Goal: Navigation & Orientation: Find specific page/section

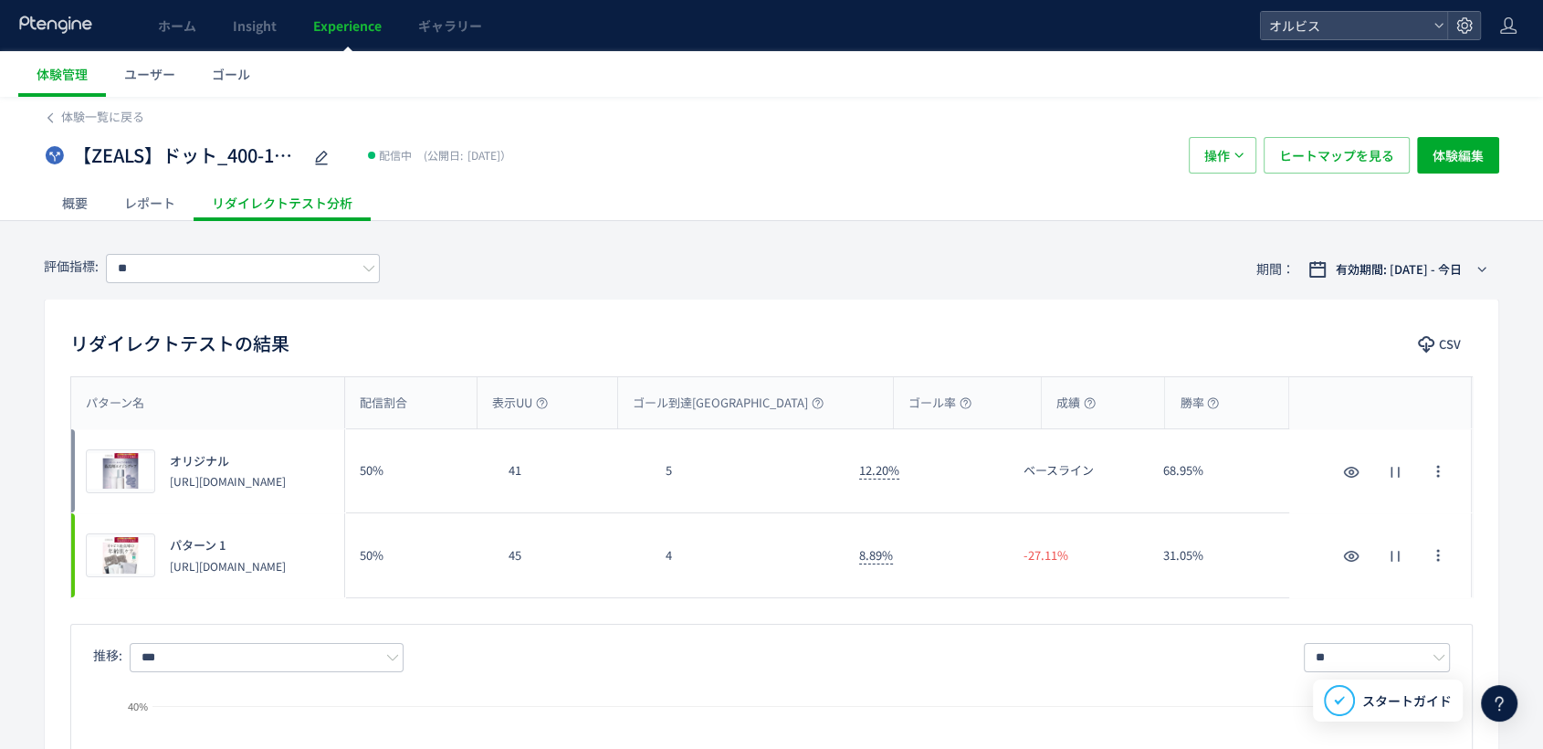
click at [109, 98] on div "体験一覧に戻る" at bounding box center [772, 111] width 1456 height 29
click at [102, 111] on span "体験一覧に戻る" at bounding box center [102, 116] width 83 height 17
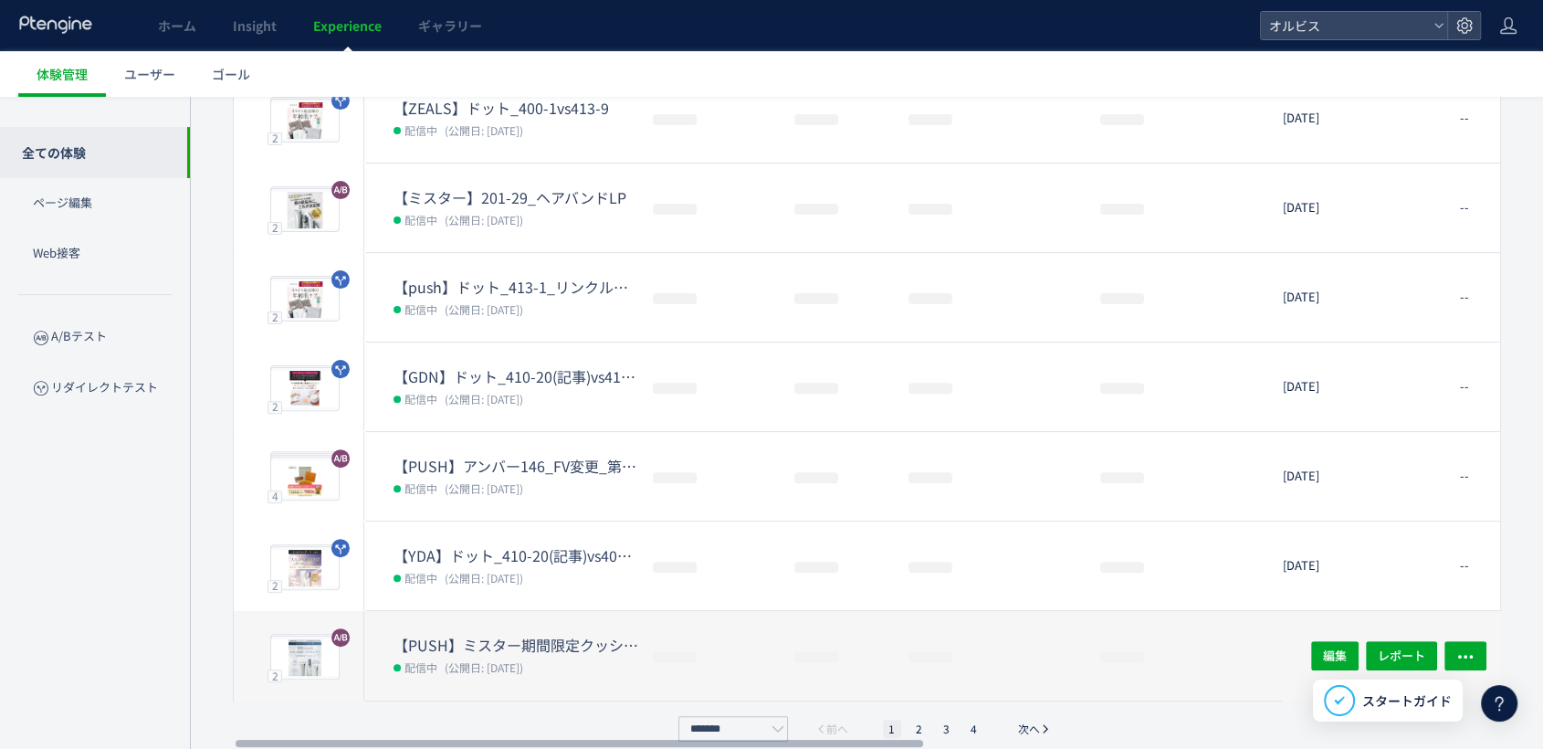
scroll to position [511, 0]
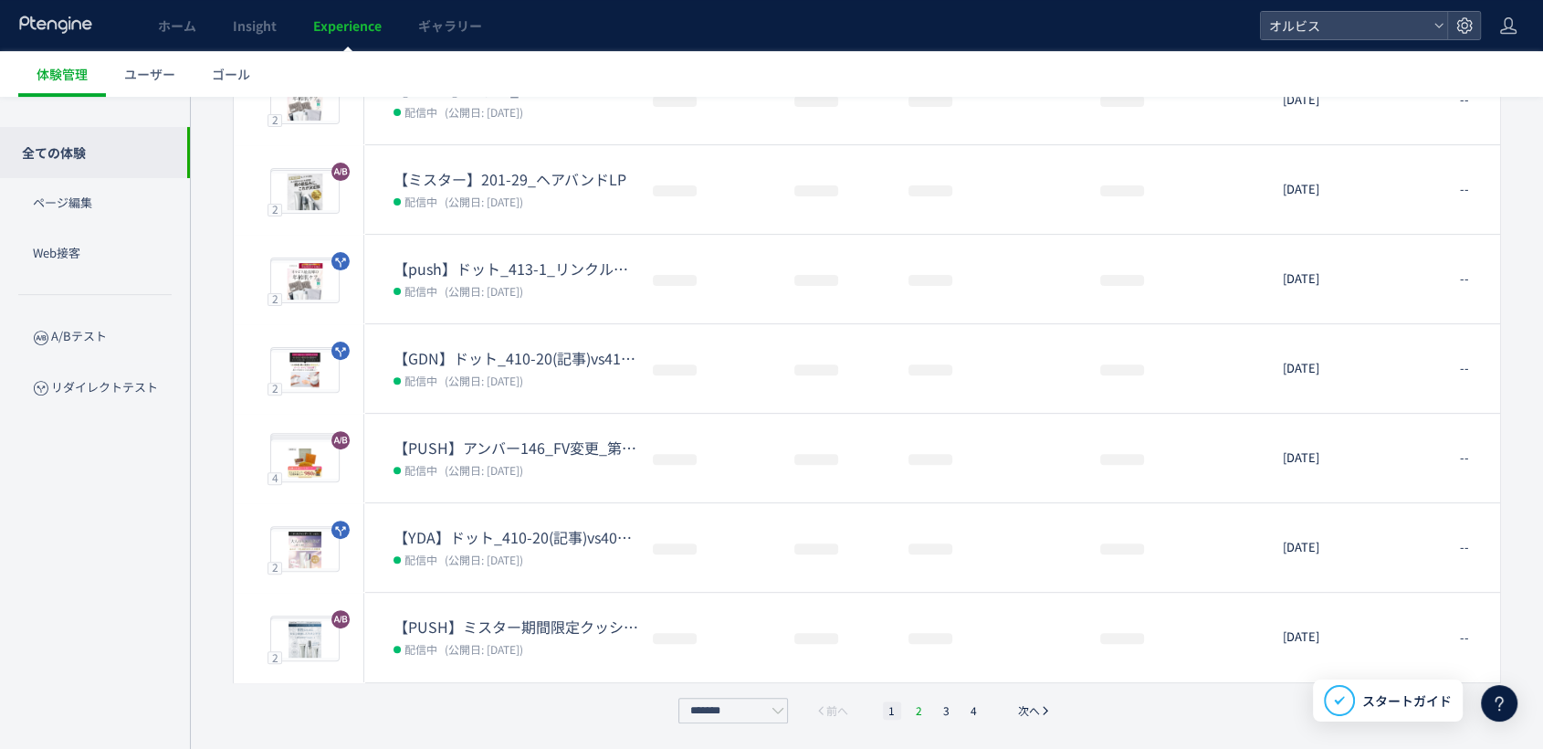
click at [915, 711] on li "2" at bounding box center [920, 710] width 18 height 18
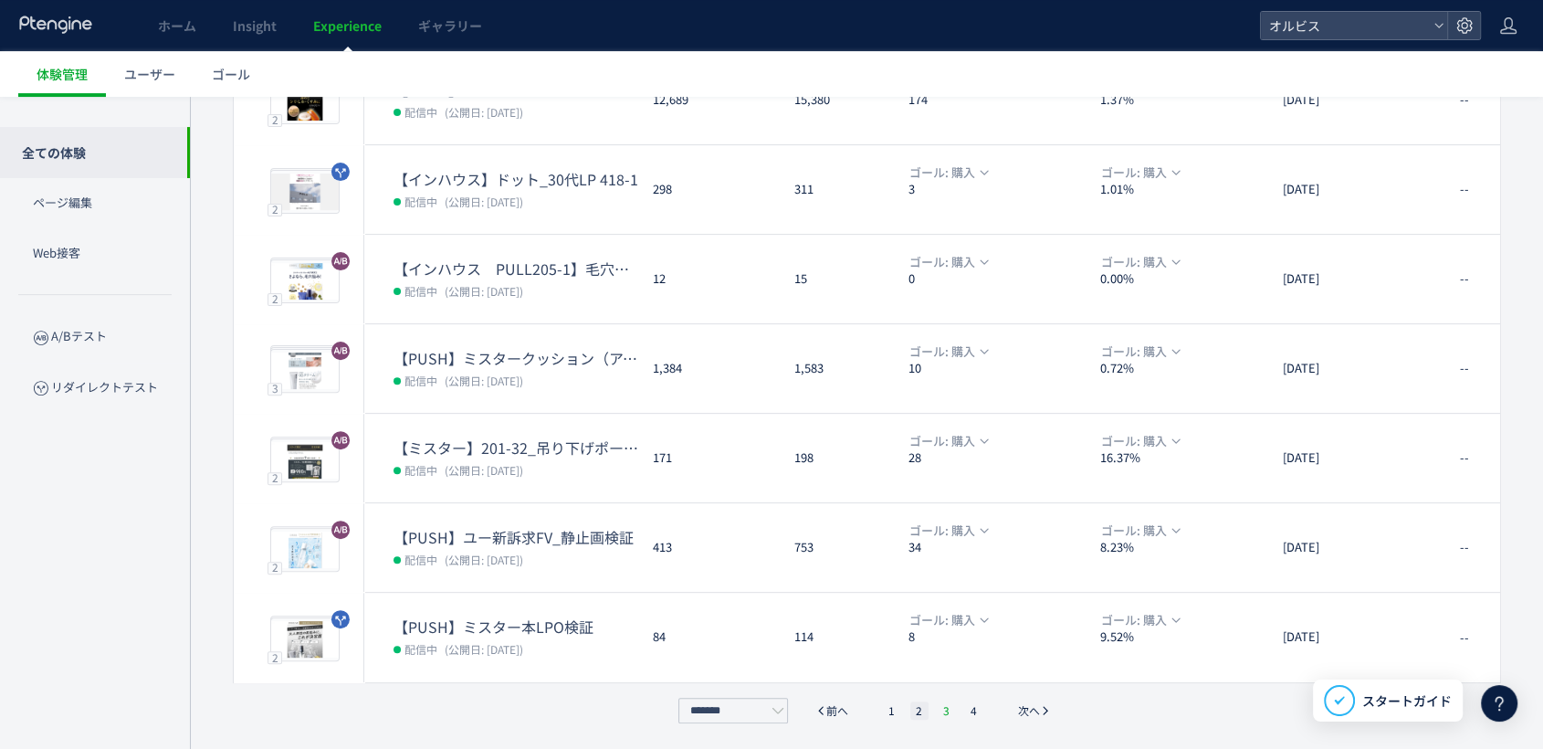
click at [945, 702] on li "3" at bounding box center [947, 710] width 18 height 18
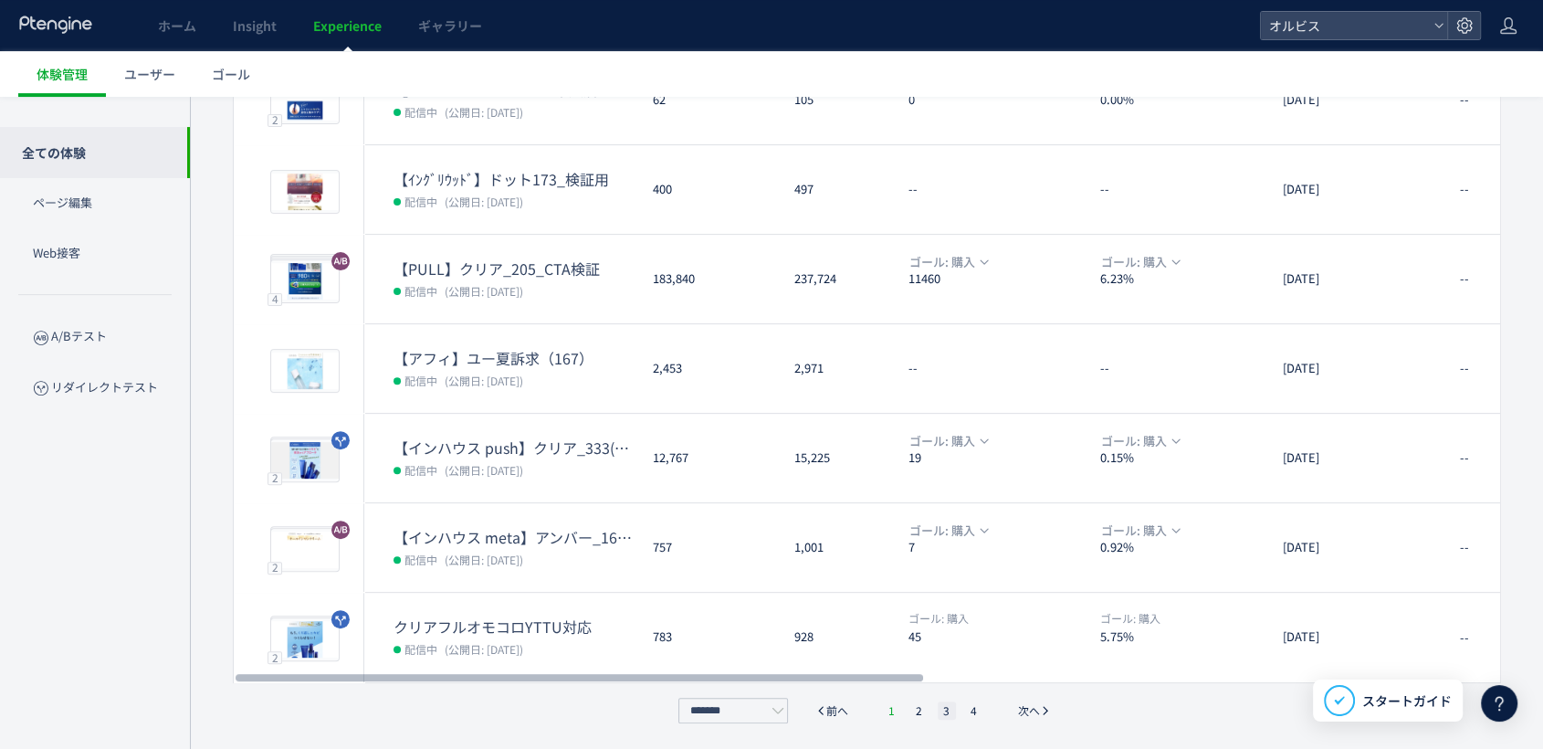
click at [890, 716] on div "******* 前へ 1 2 3 4 次へ" at bounding box center [867, 711] width 387 height 26
click at [902, 709] on ul "1 2 3 4" at bounding box center [934, 710] width 110 height 18
click at [894, 710] on li "1" at bounding box center [892, 710] width 18 height 18
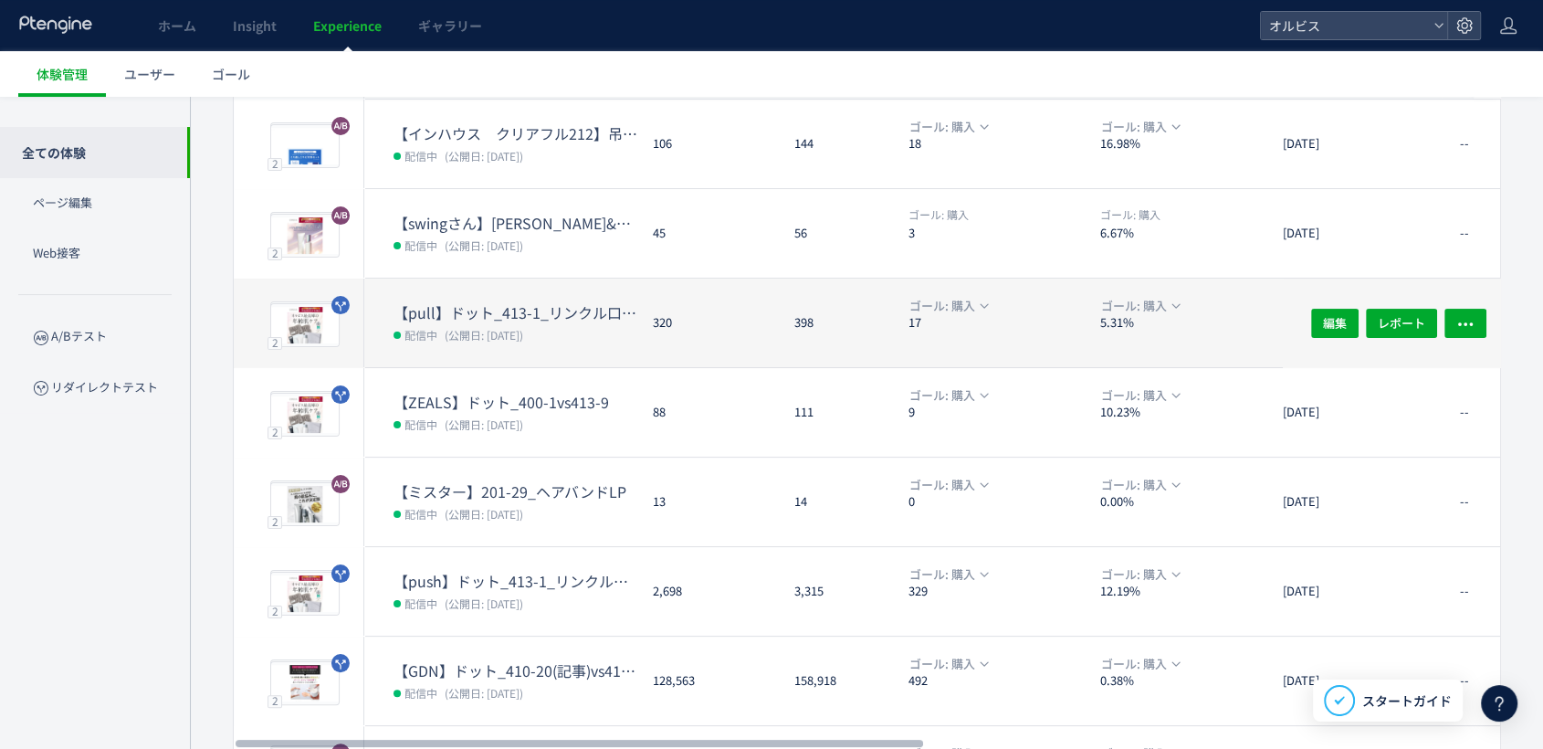
scroll to position [203, 0]
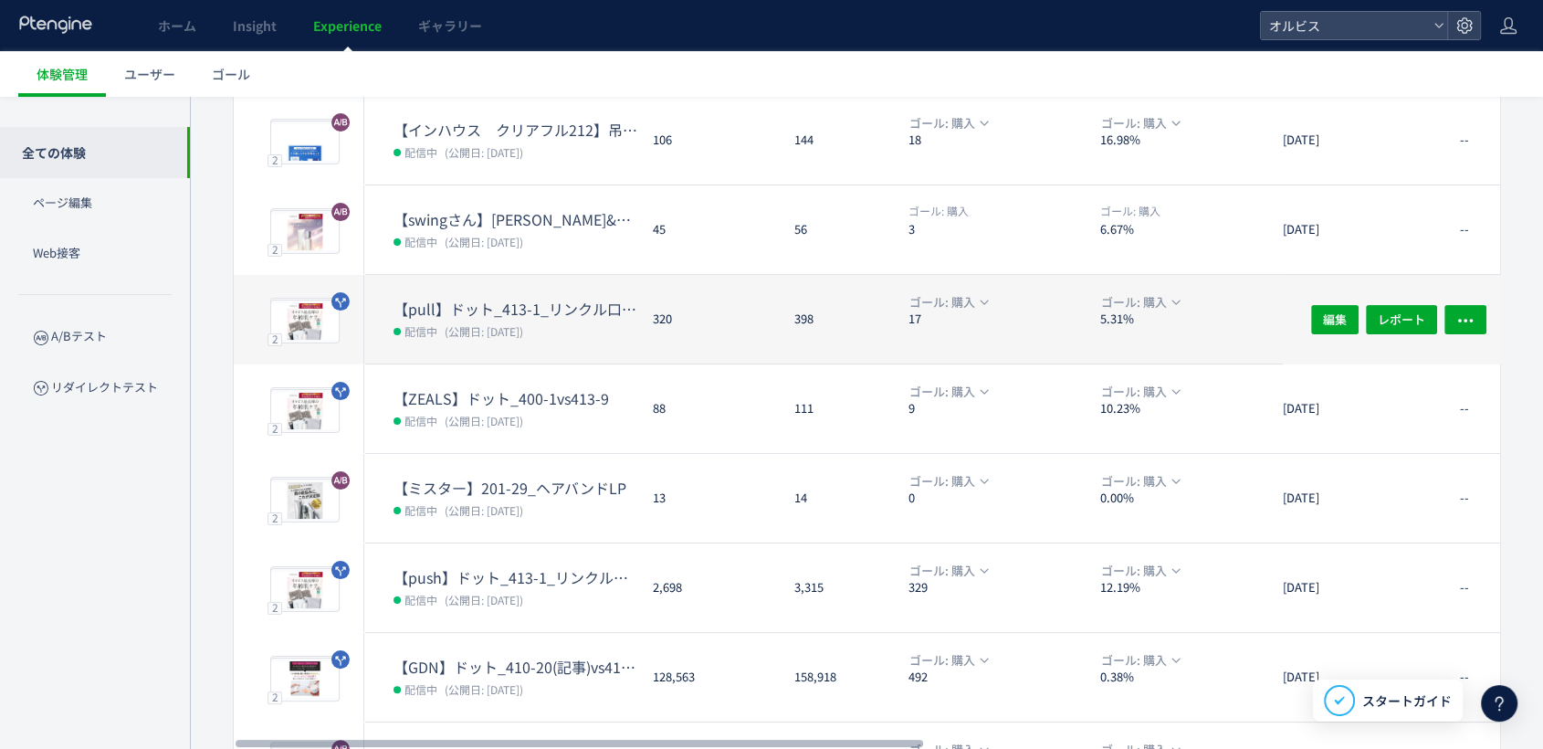
click at [593, 339] on dd "配信中 (公開日: [DATE])" at bounding box center [516, 331] width 245 height 24
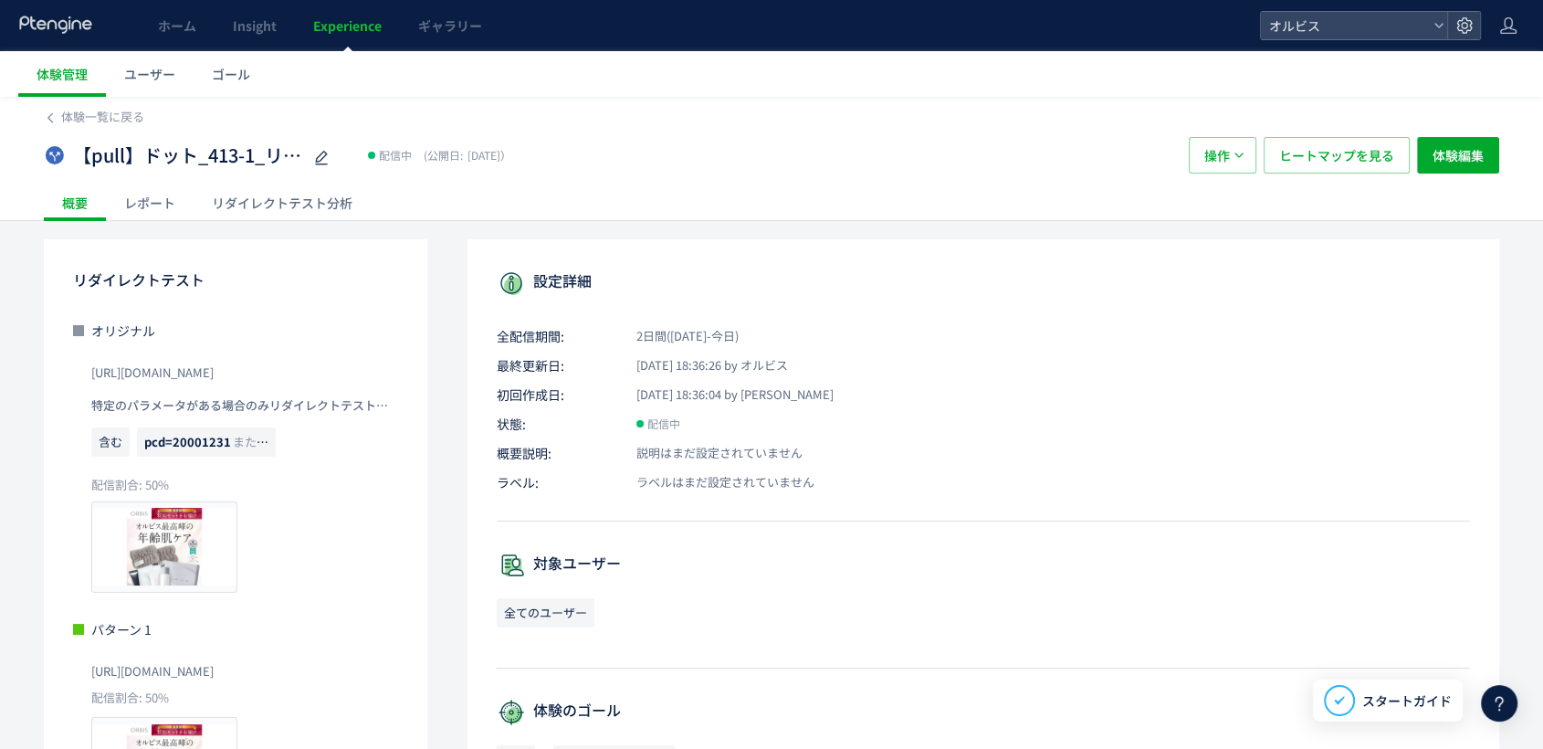
click at [253, 203] on div "リダイレクトテスト分析" at bounding box center [282, 202] width 177 height 37
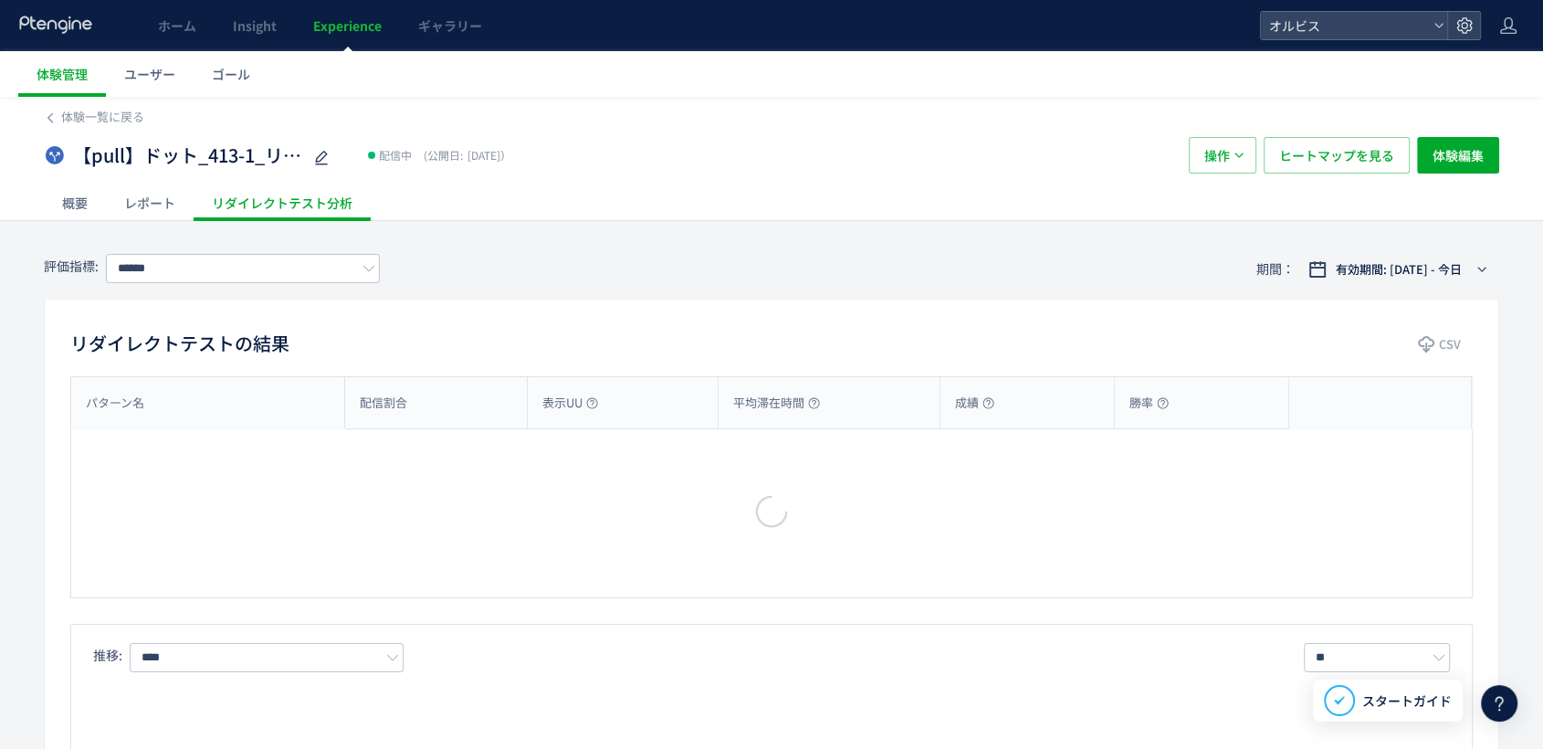
type input "**"
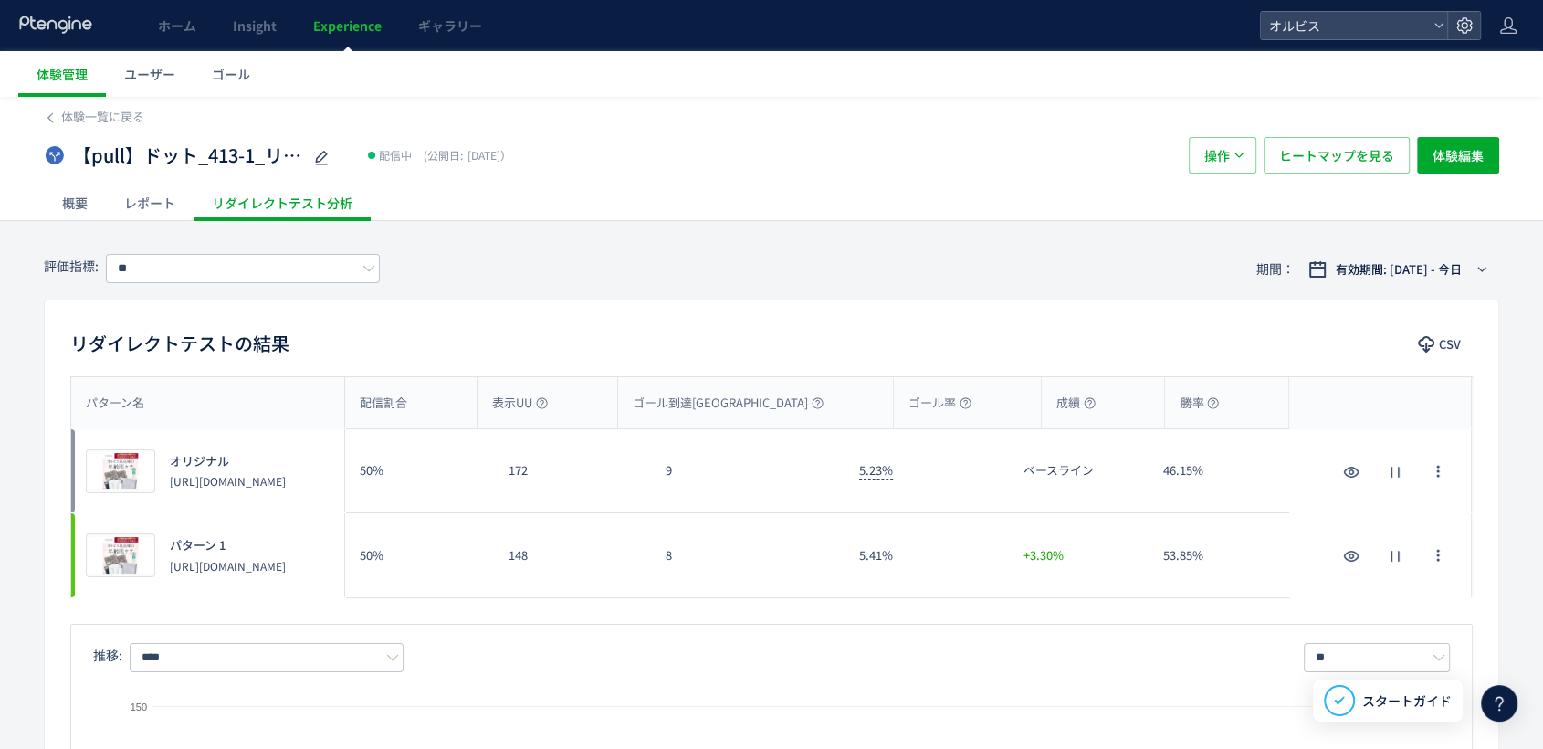
click at [94, 103] on div "体験一覧に戻る" at bounding box center [772, 111] width 1456 height 29
click at [94, 119] on span "体験一覧に戻る" at bounding box center [102, 116] width 83 height 17
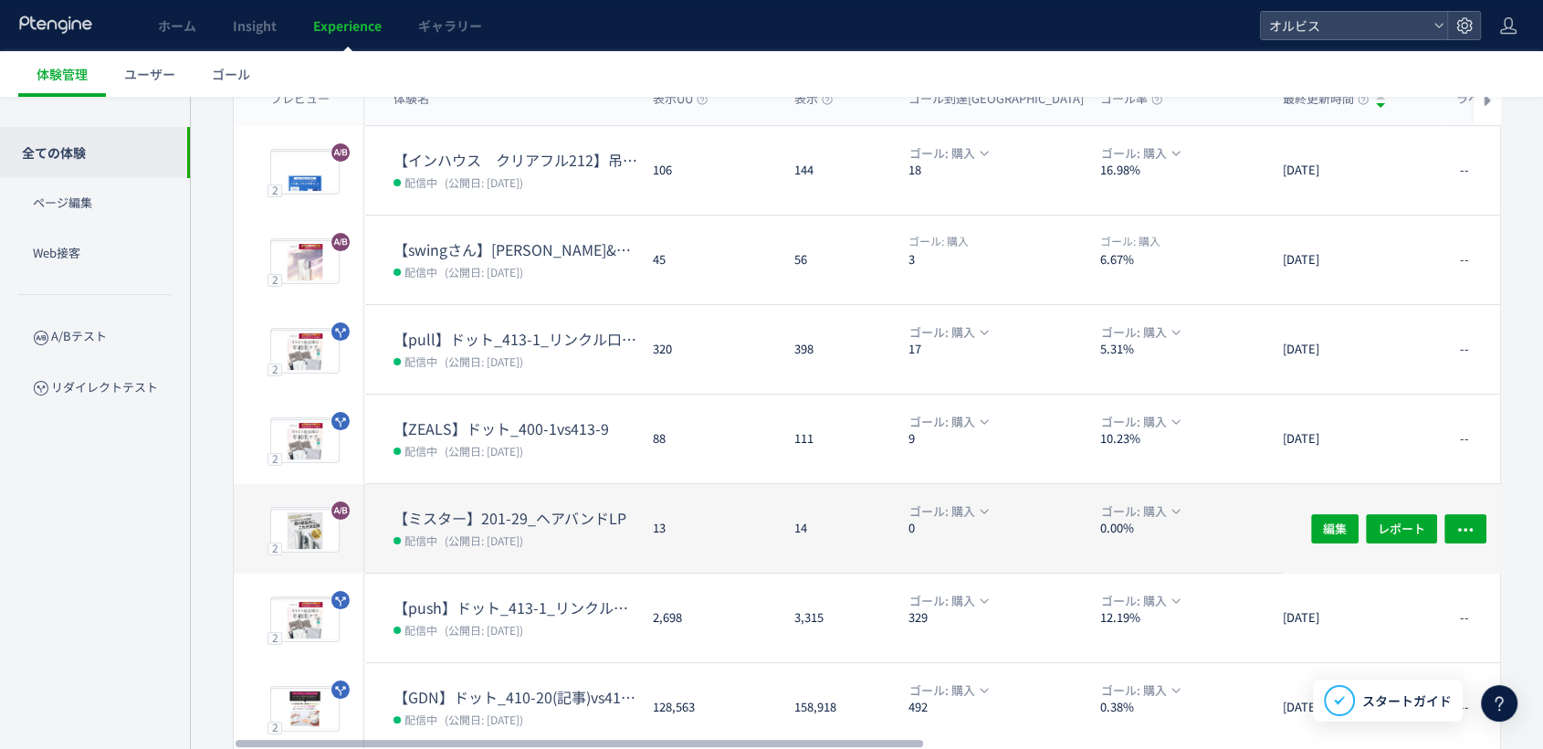
scroll to position [203, 0]
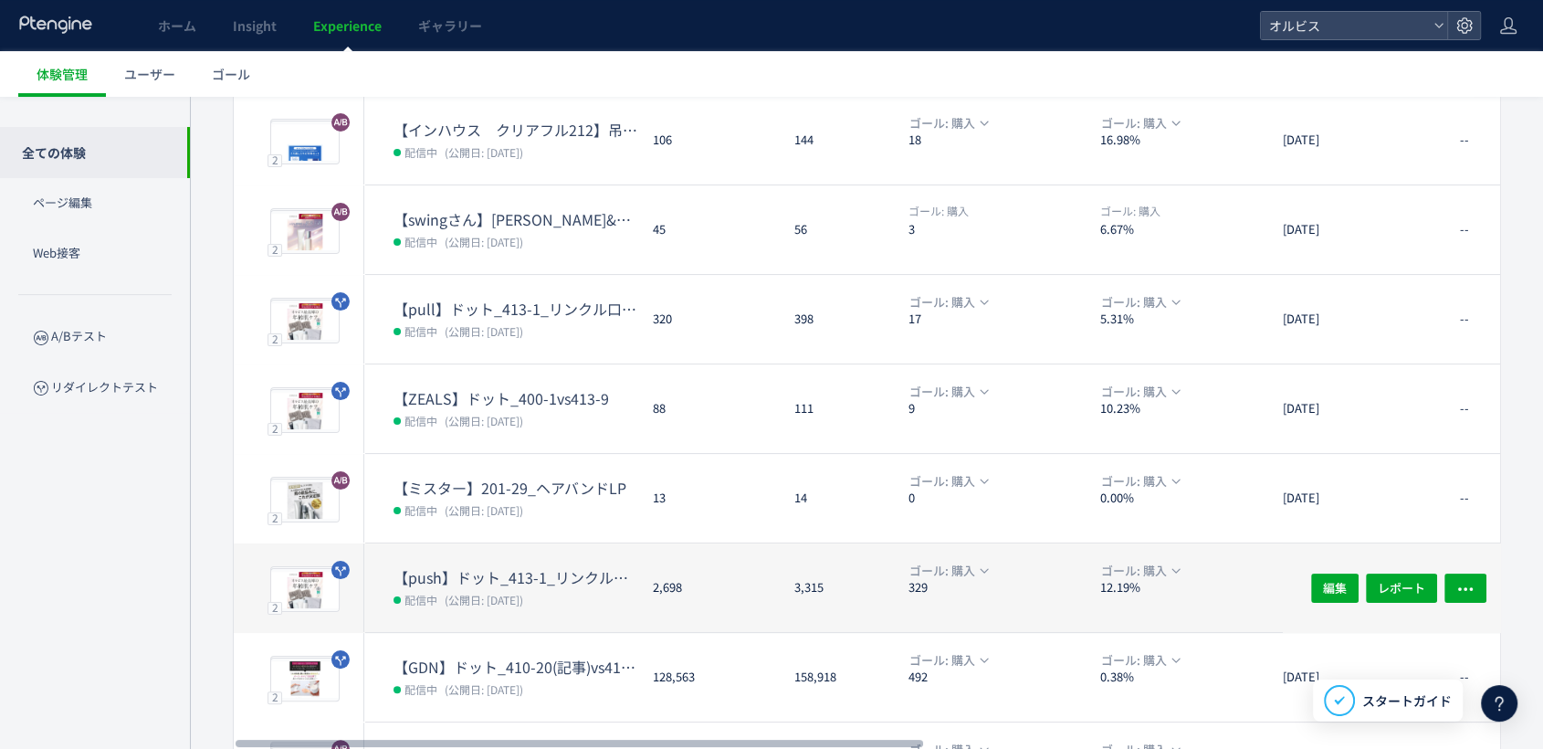
click at [564, 587] on dd "配信中 (公開日: [DATE])" at bounding box center [516, 599] width 245 height 24
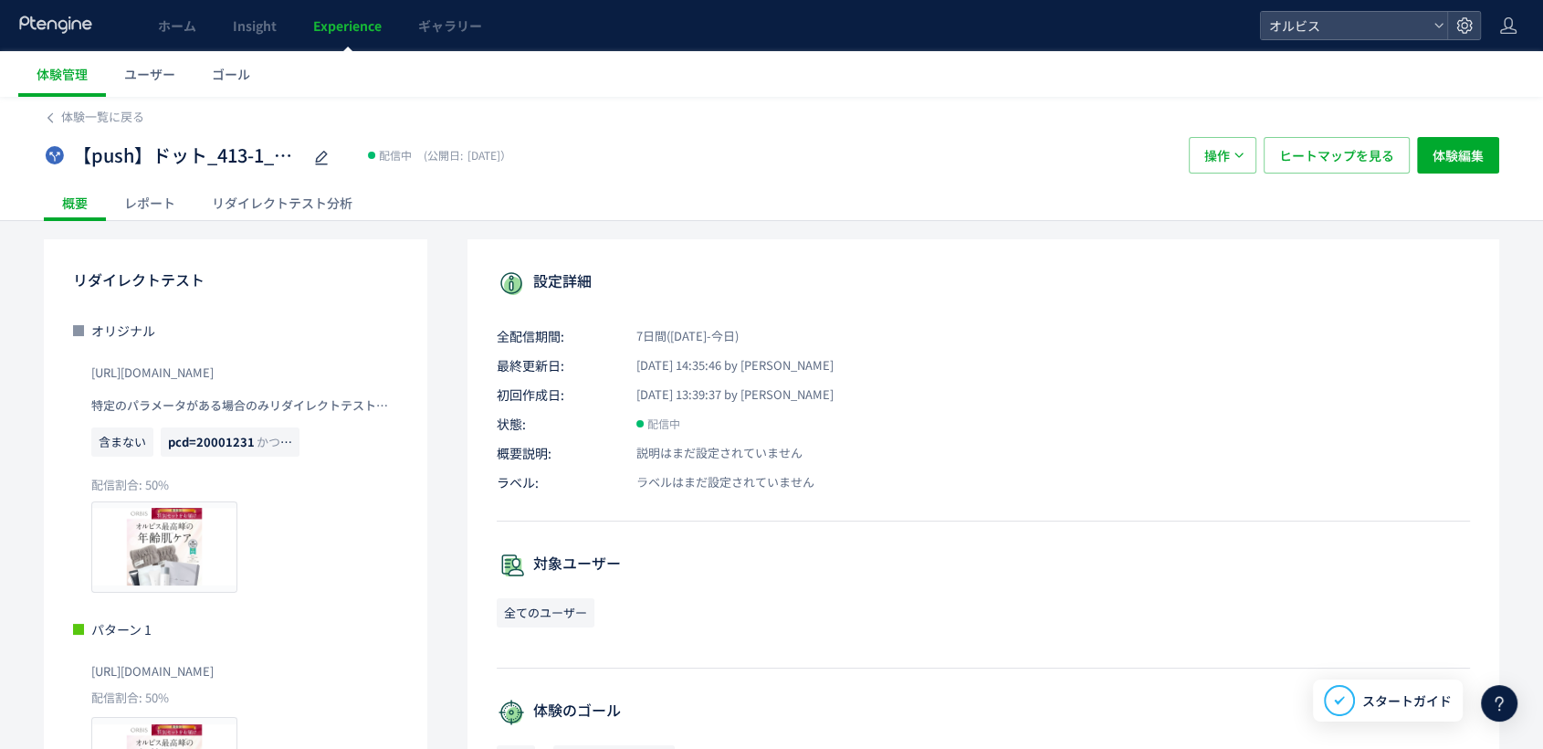
click at [270, 204] on div "リダイレクトテスト分析" at bounding box center [282, 202] width 177 height 37
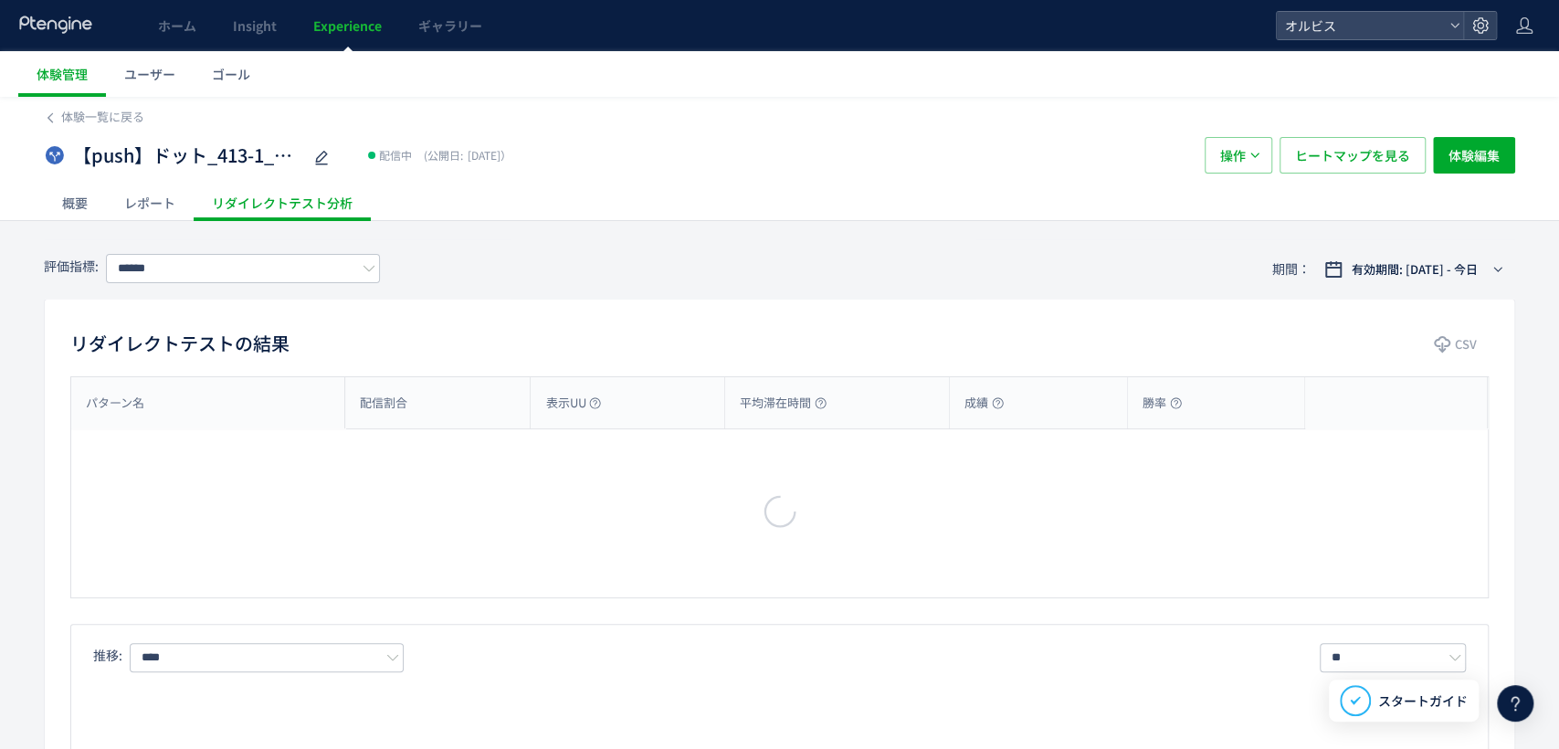
type input "**"
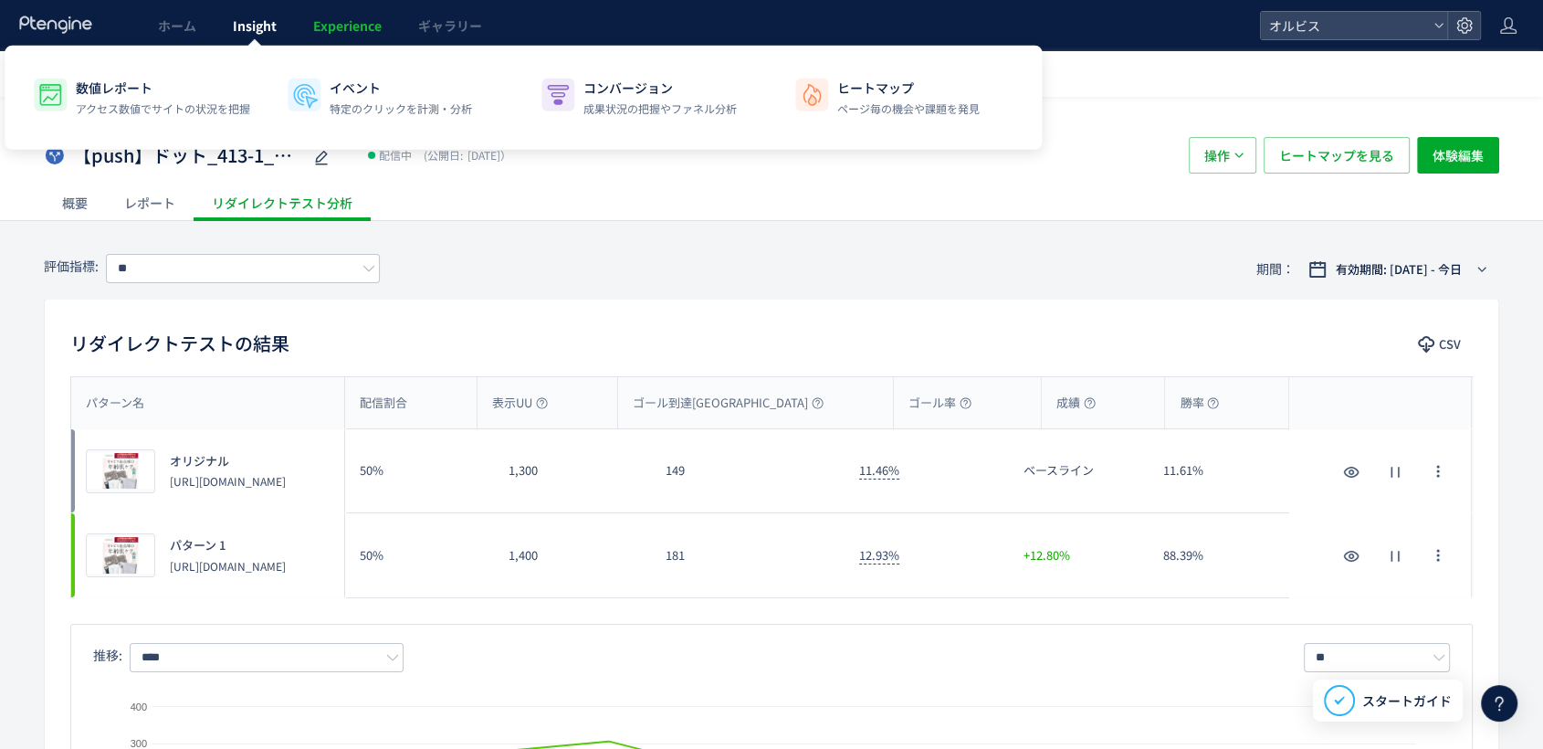
click at [250, 31] on span "Insight" at bounding box center [255, 25] width 44 height 18
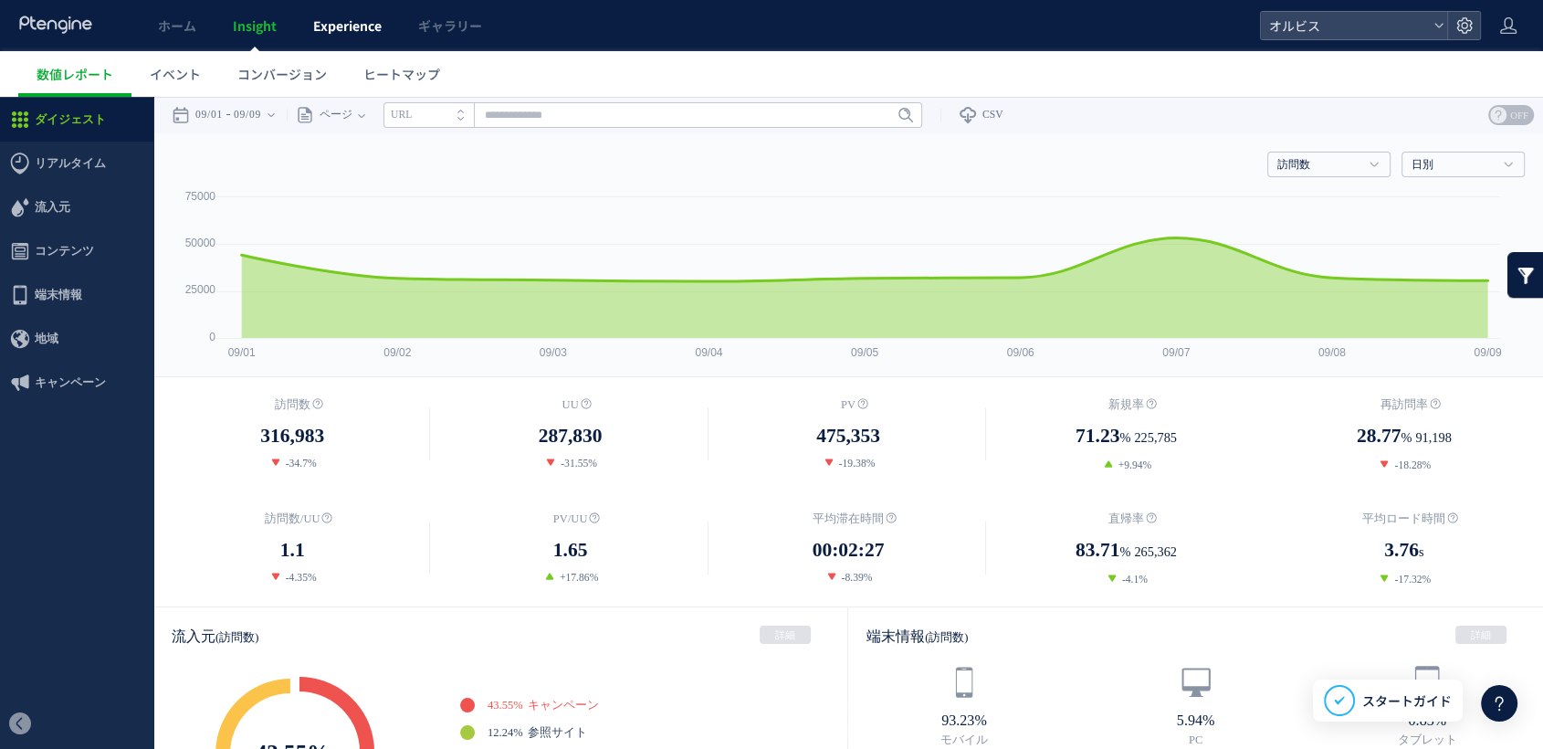
click at [336, 26] on span "Experience" at bounding box center [347, 25] width 68 height 18
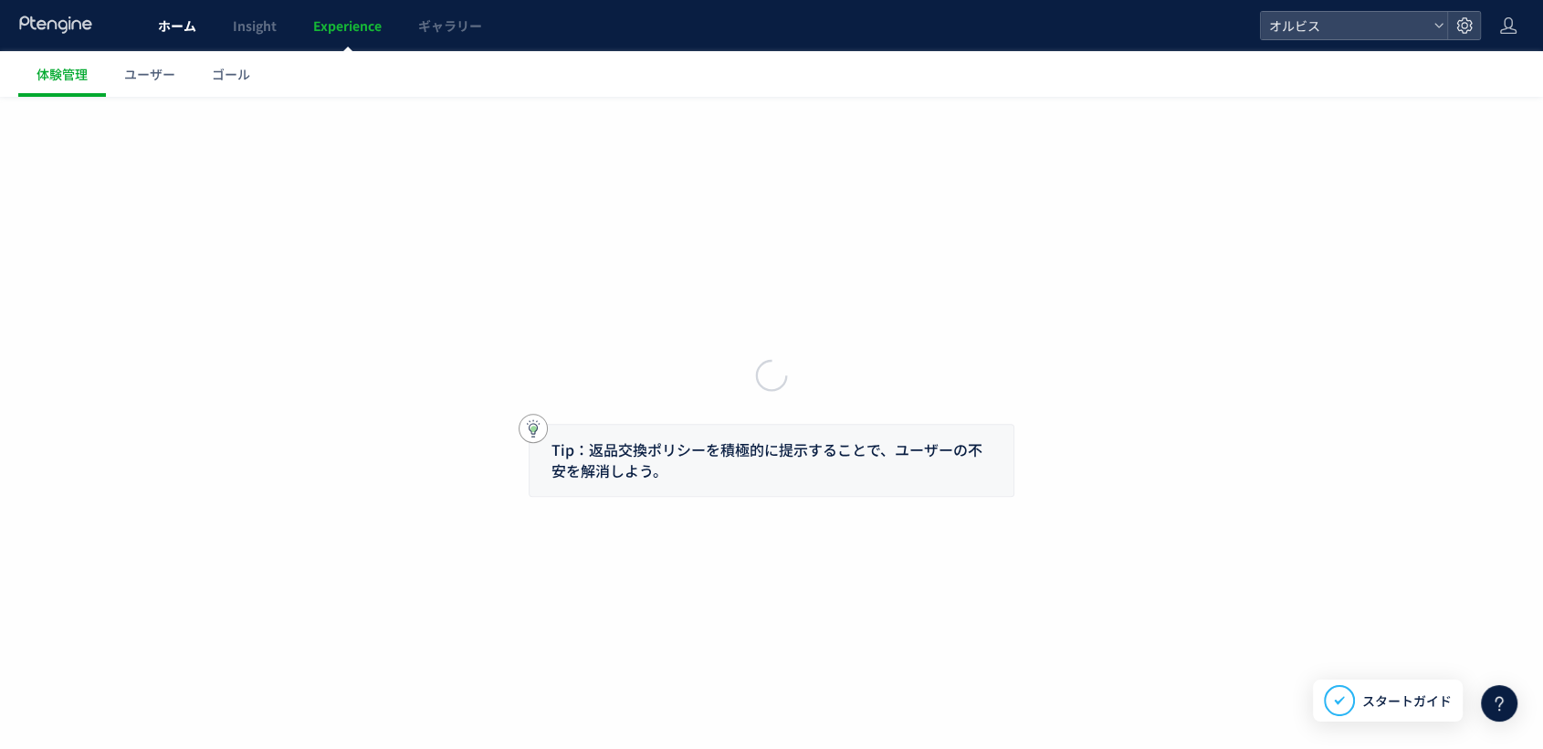
click at [158, 23] on span "ホーム" at bounding box center [177, 25] width 38 height 18
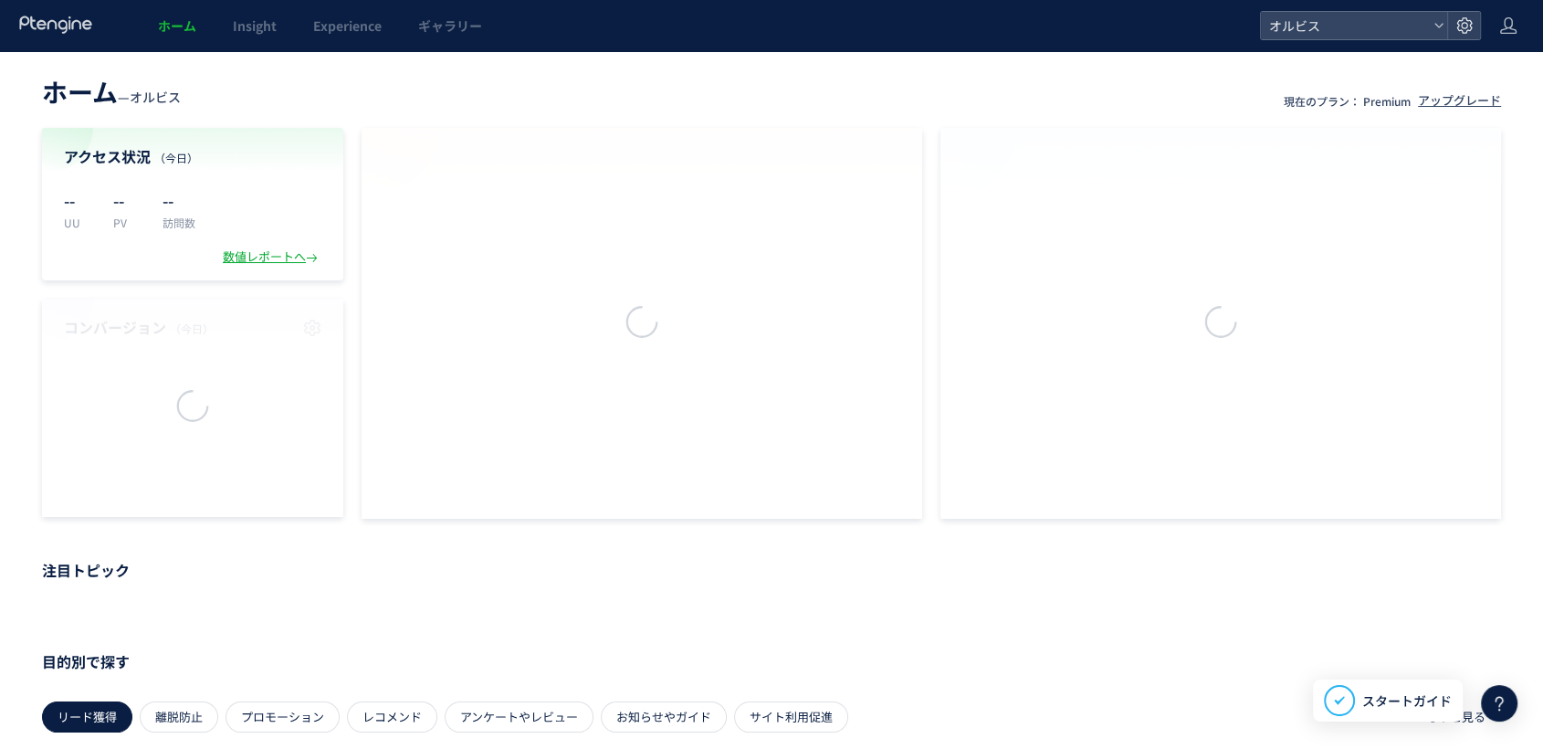
click at [141, 38] on link "ホーム" at bounding box center [177, 25] width 75 height 51
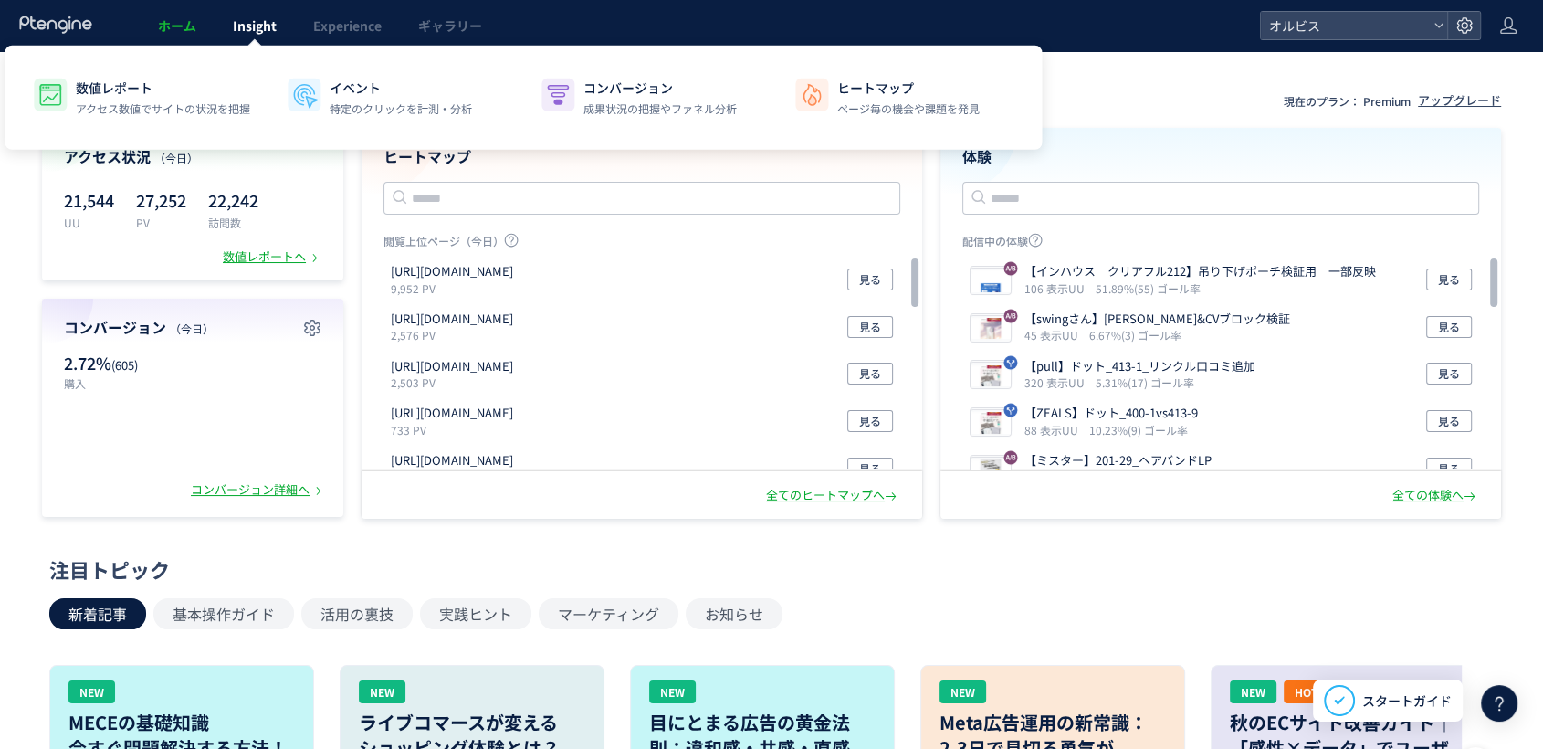
click at [241, 29] on span "Insight" at bounding box center [255, 25] width 44 height 18
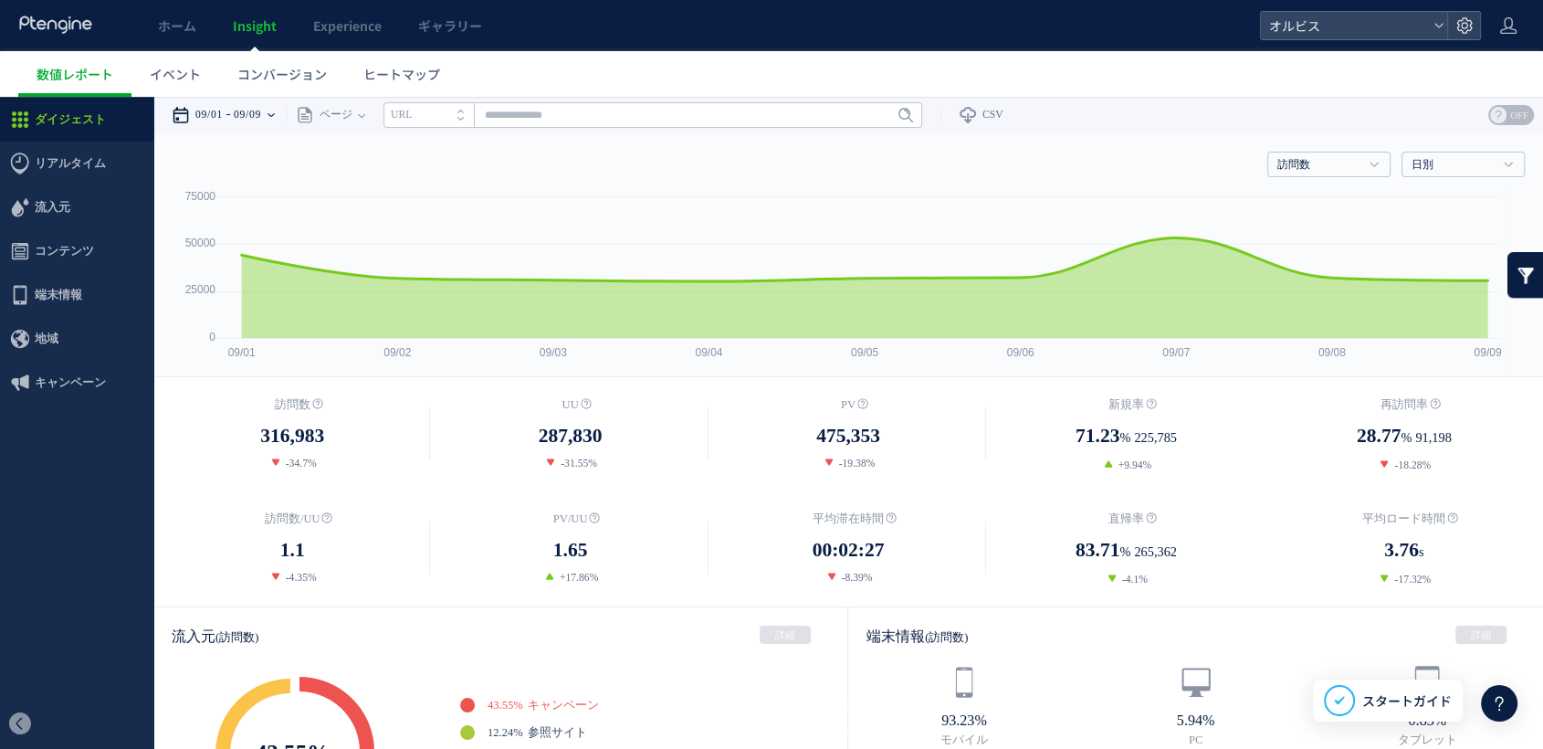
click at [261, 109] on time "09/09" at bounding box center [247, 115] width 27 height 37
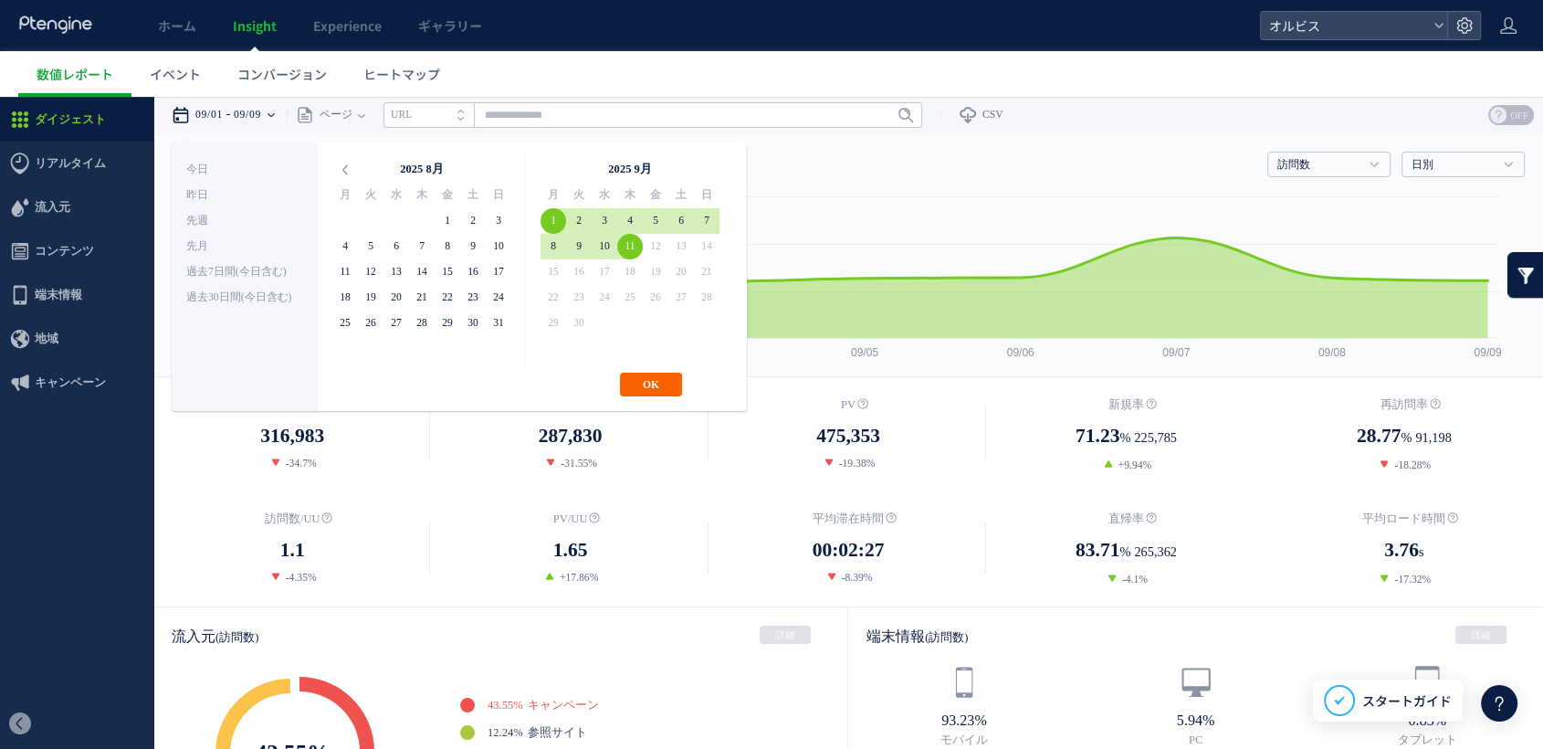
click at [659, 379] on button "OK" at bounding box center [651, 385] width 62 height 24
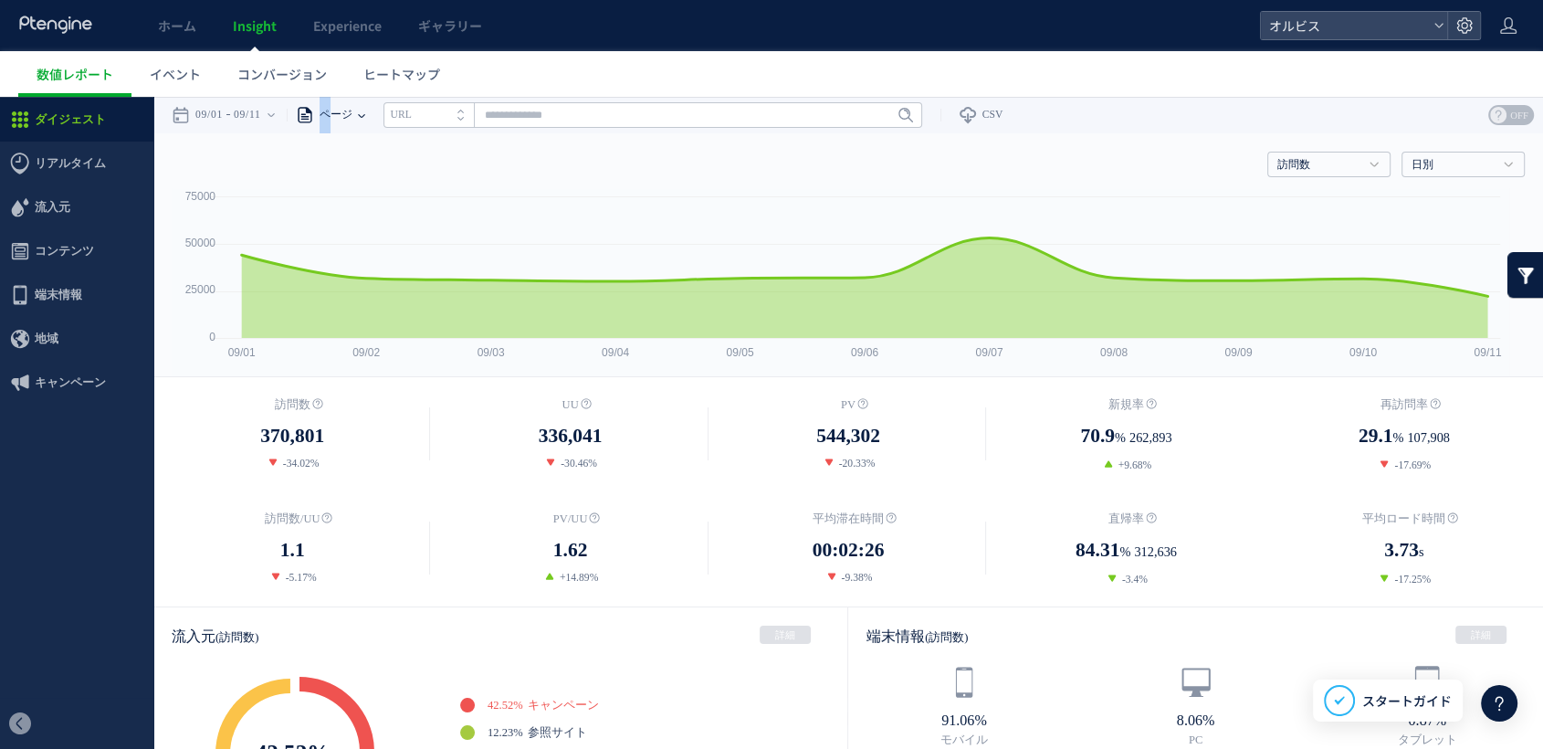
click at [338, 122] on span "ページ" at bounding box center [333, 115] width 38 height 37
click at [397, 59] on link "ヒートマップ" at bounding box center [401, 74] width 113 height 46
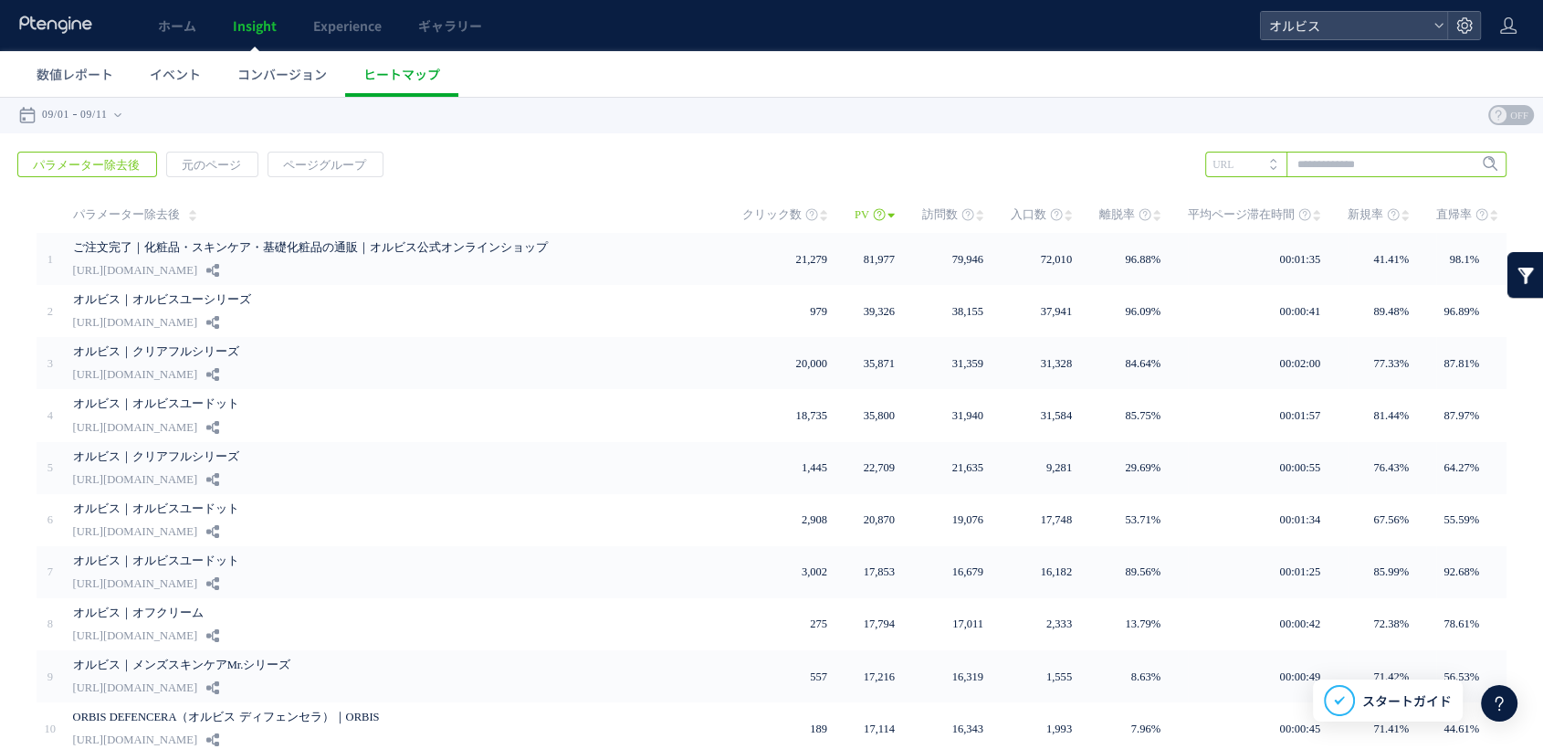
click at [1322, 172] on input "text" at bounding box center [1356, 165] width 301 height 26
type input "***"
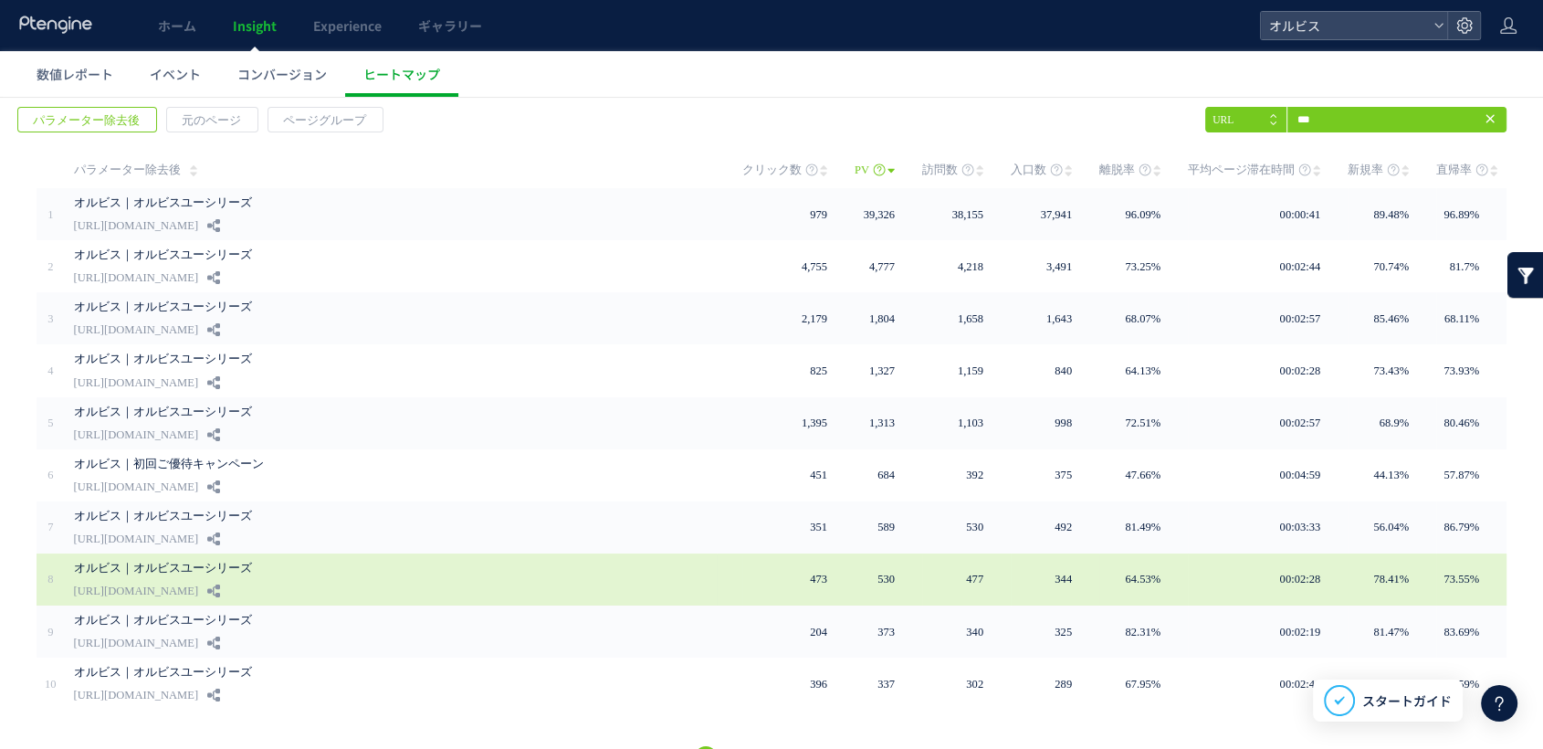
scroll to position [84, 0]
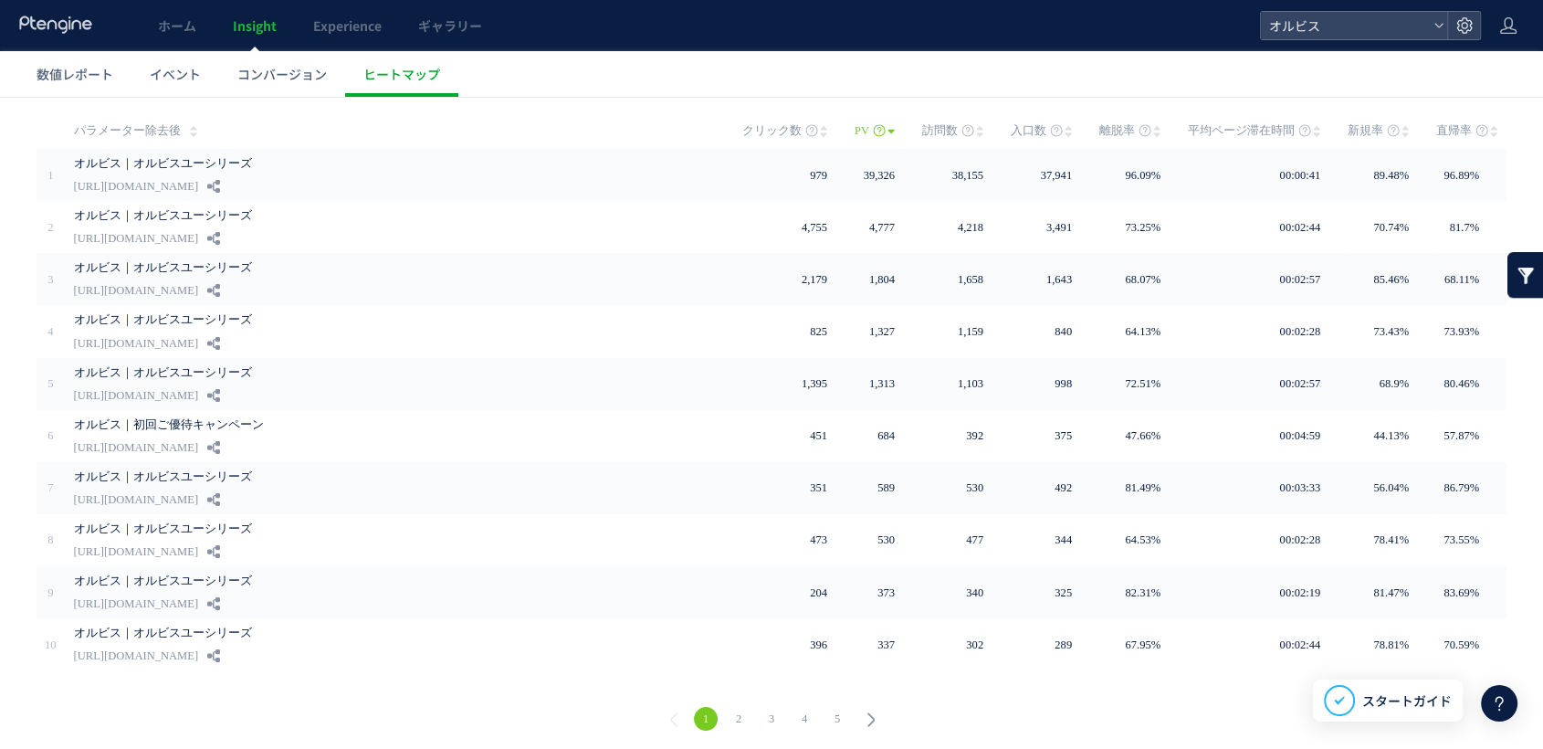
click at [727, 715] on link "2" at bounding box center [739, 719] width 24 height 24
